Goal: Information Seeking & Learning: Find specific fact

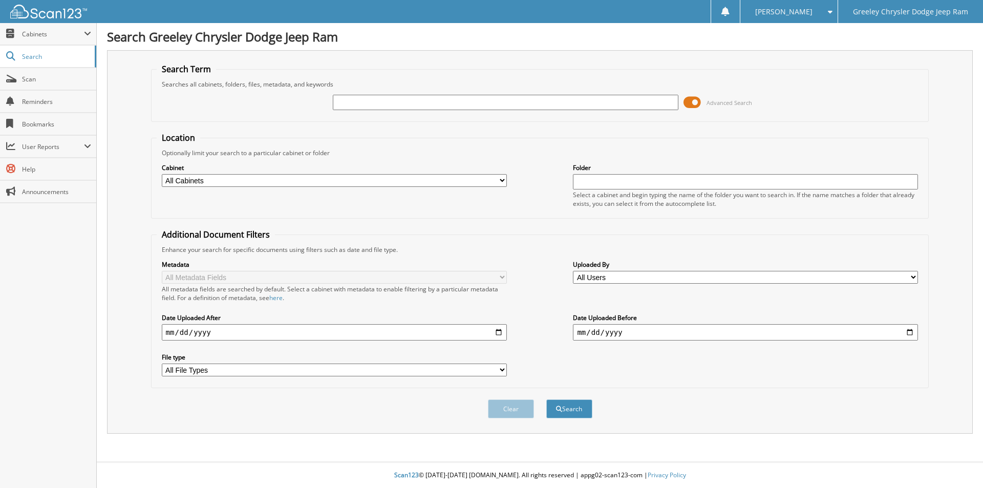
click at [375, 101] on input "text" at bounding box center [505, 102] width 345 height 15
type input "SG520169A"
click at [546, 399] on button "Search" at bounding box center [569, 408] width 46 height 19
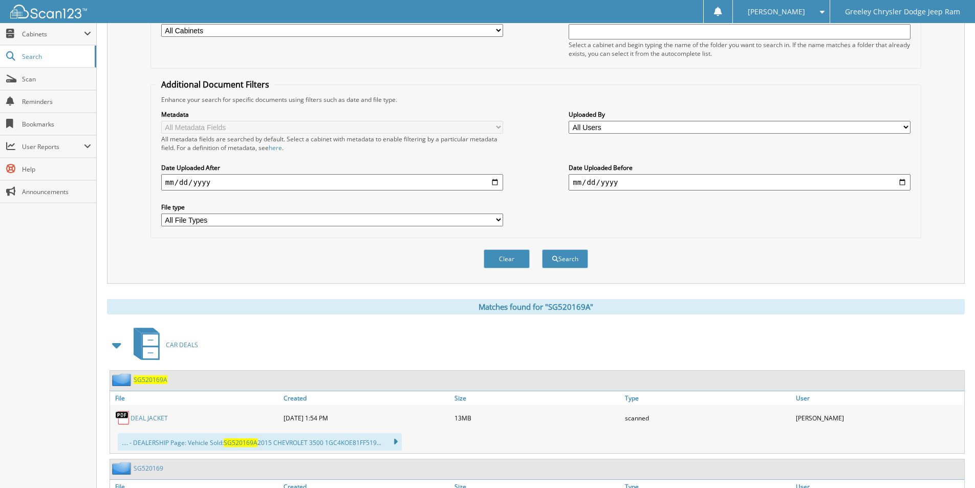
scroll to position [205, 0]
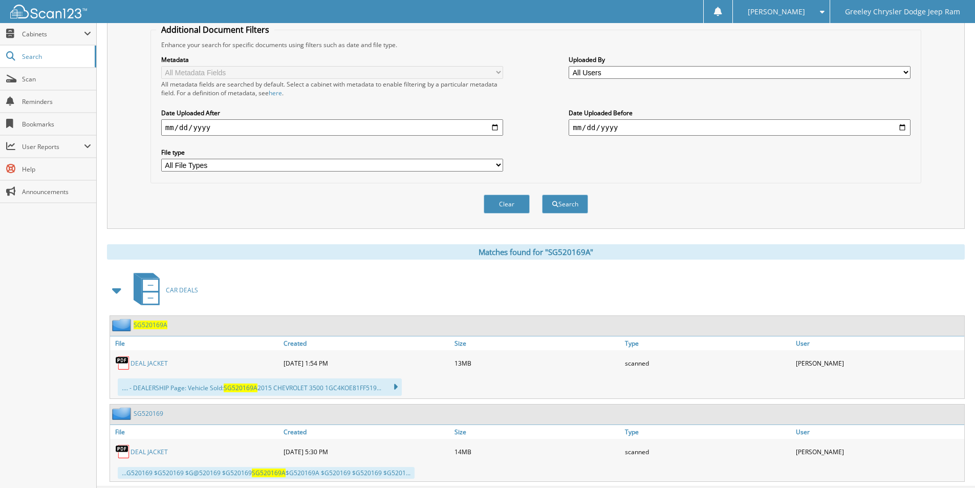
click at [152, 326] on span "SG520169A" at bounding box center [151, 325] width 34 height 9
